Goal: Check status: Check status

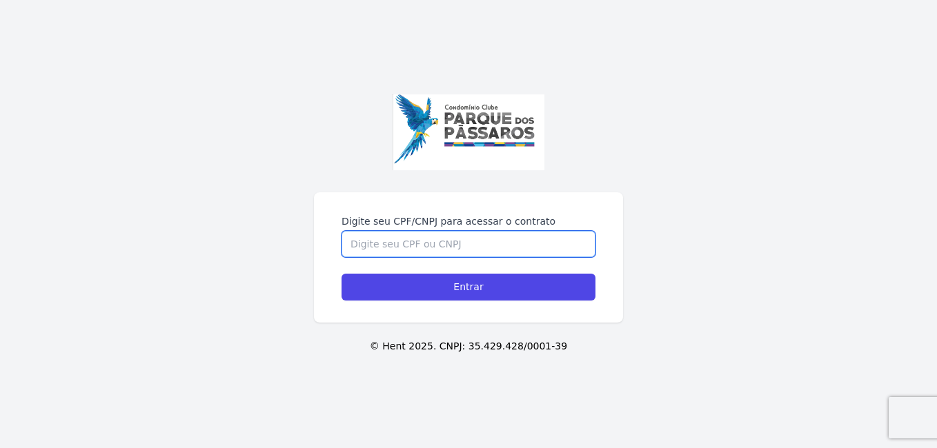
click at [458, 246] on input "Digite seu CPF/CNPJ para acessar o contrato" at bounding box center [469, 244] width 254 height 26
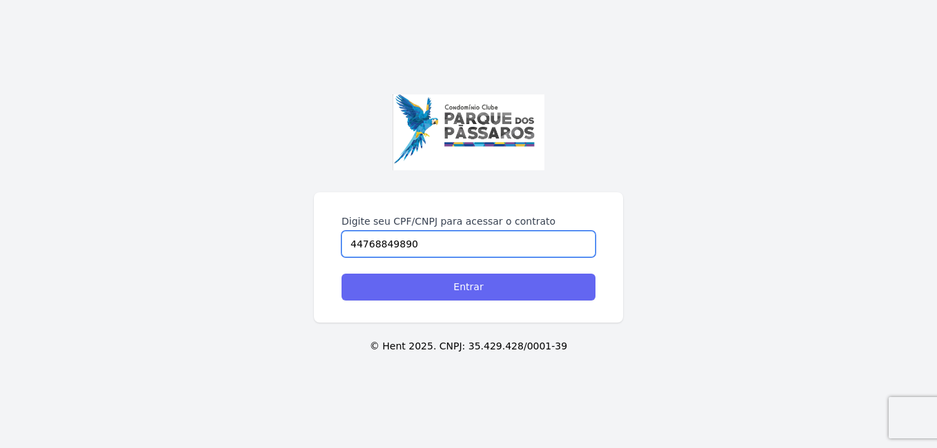
type input "44768849890"
click at [464, 281] on input "Entrar" at bounding box center [469, 287] width 254 height 27
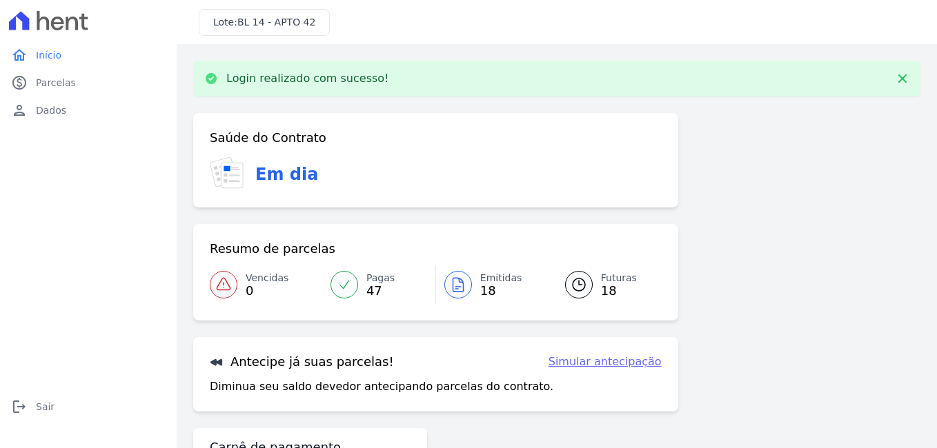
click at [607, 280] on span "Futuras" at bounding box center [619, 278] width 36 height 14
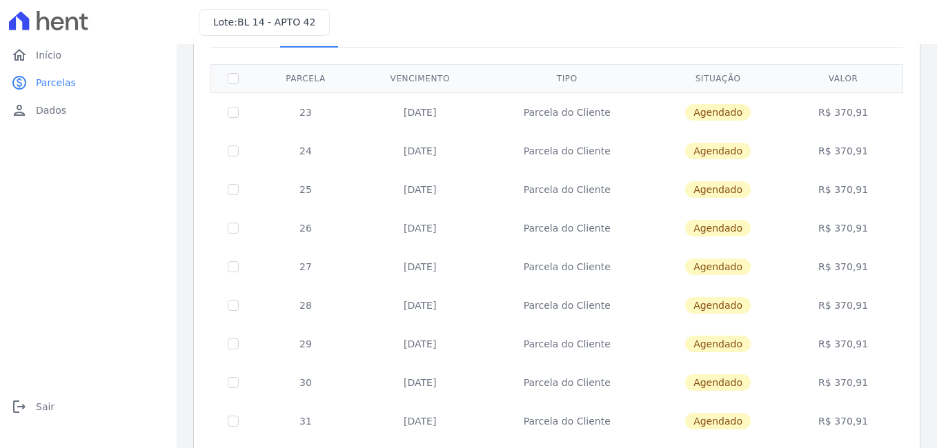
scroll to position [83, 0]
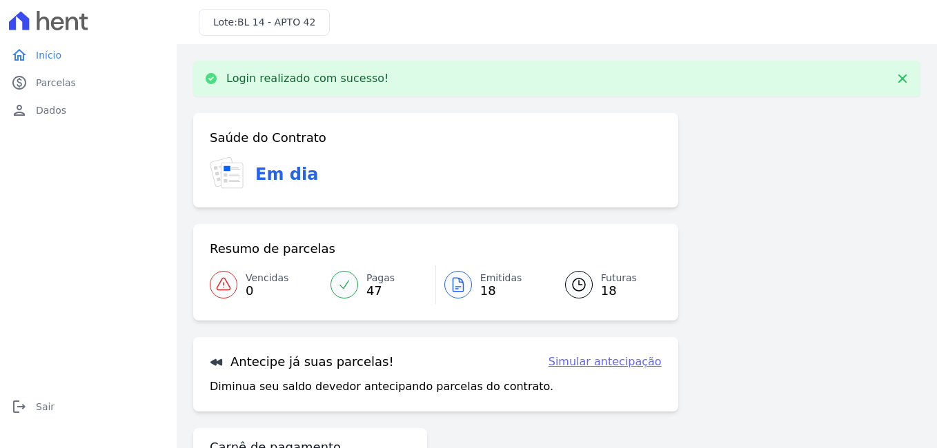
click at [373, 286] on span "47" at bounding box center [380, 291] width 28 height 11
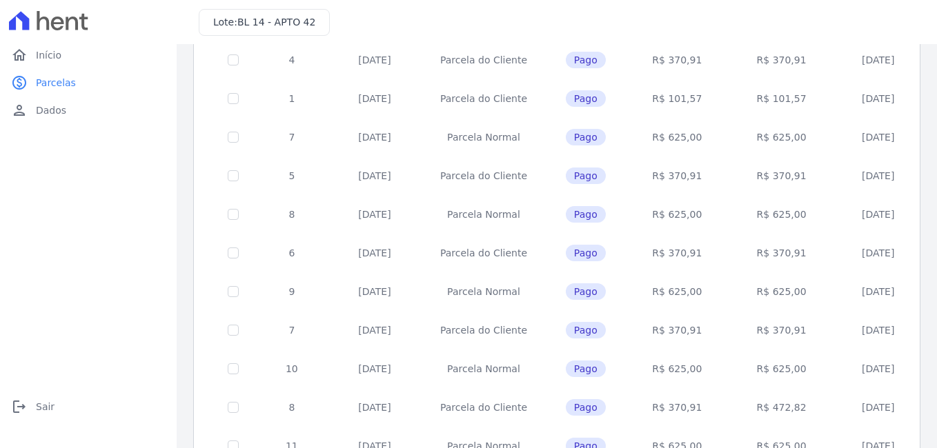
scroll to position [604, 0]
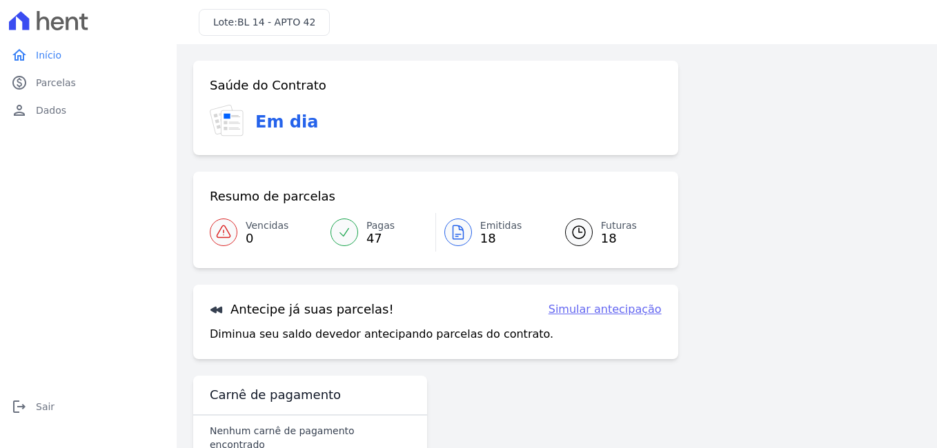
click at [601, 236] on span "18" at bounding box center [619, 238] width 36 height 11
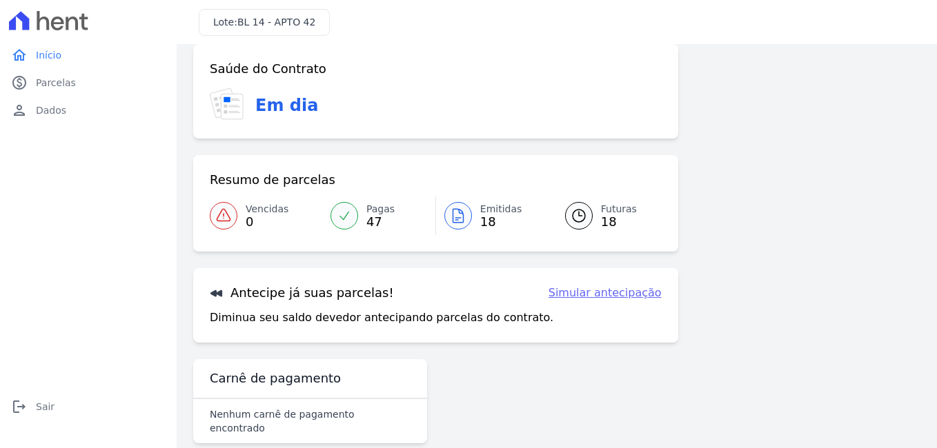
scroll to position [26, 0]
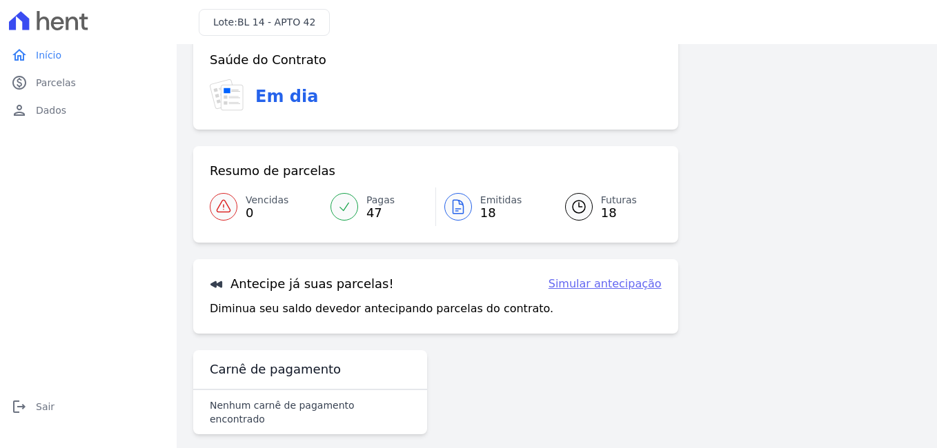
drag, startPoint x: 599, startPoint y: 278, endPoint x: 606, endPoint y: 286, distance: 10.3
click at [599, 278] on link "Simular antecipação" at bounding box center [605, 284] width 113 height 17
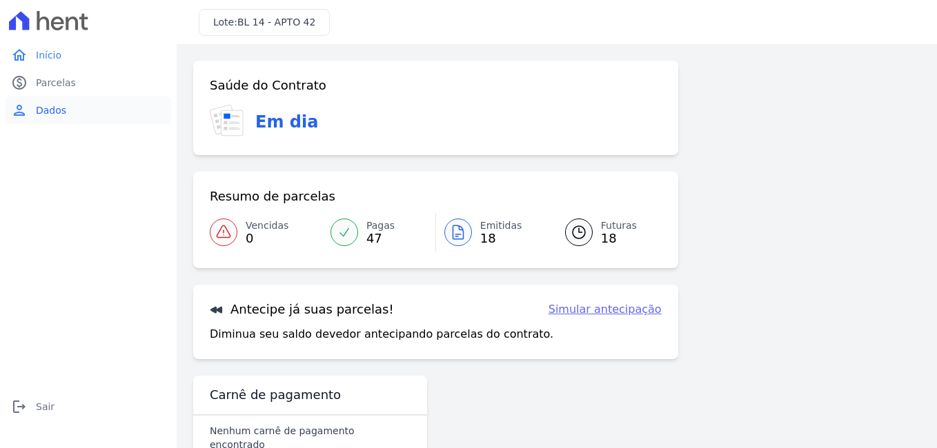
click at [57, 108] on span "Dados" at bounding box center [51, 110] width 30 height 14
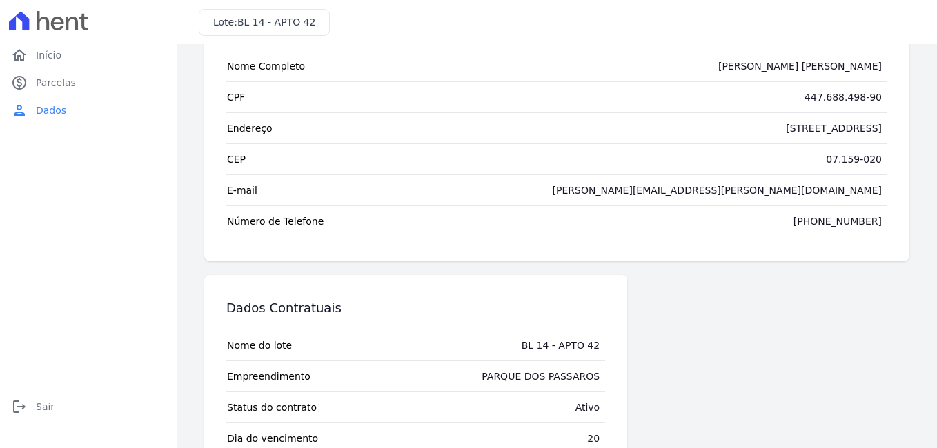
scroll to position [119, 0]
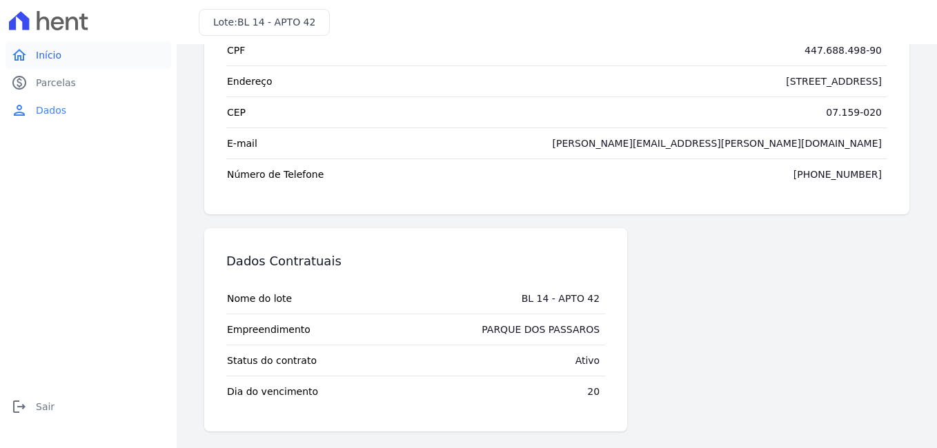
click at [48, 52] on span "Início" at bounding box center [49, 55] width 26 height 14
